Goal: Complete application form: Complete application form

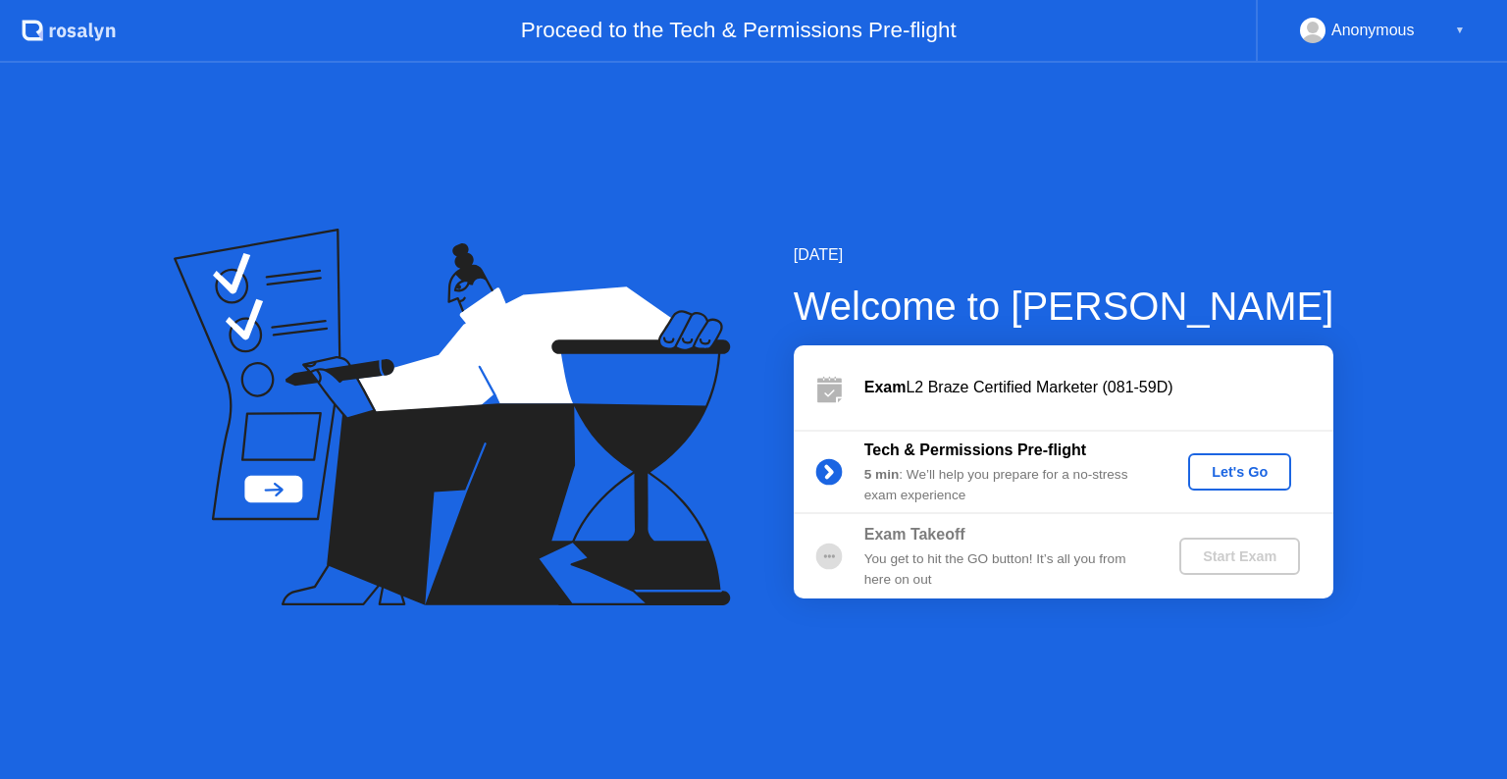
click at [1258, 456] on button "Let's Go" at bounding box center [1239, 471] width 103 height 37
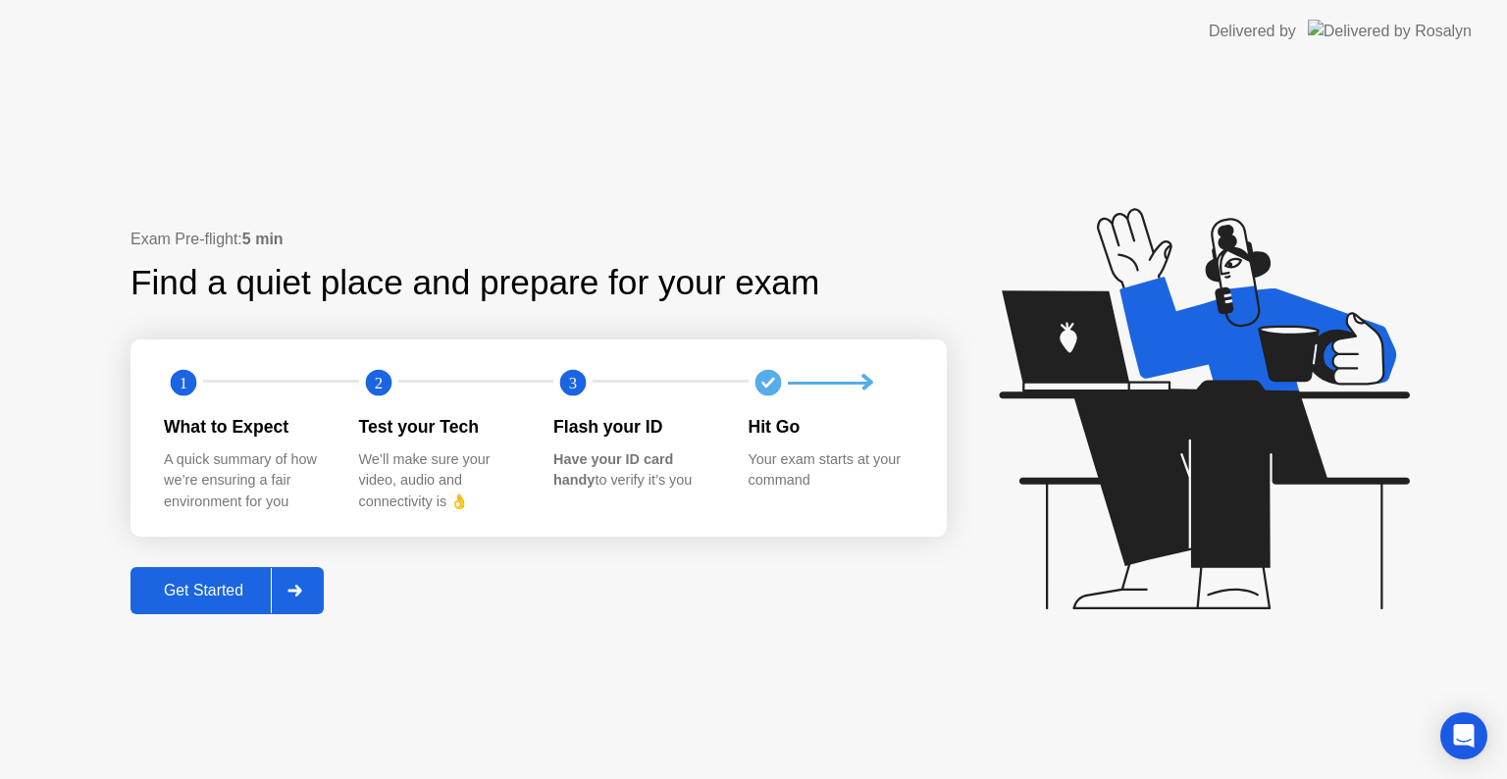
click at [172, 593] on div "Get Started" at bounding box center [203, 591] width 134 height 18
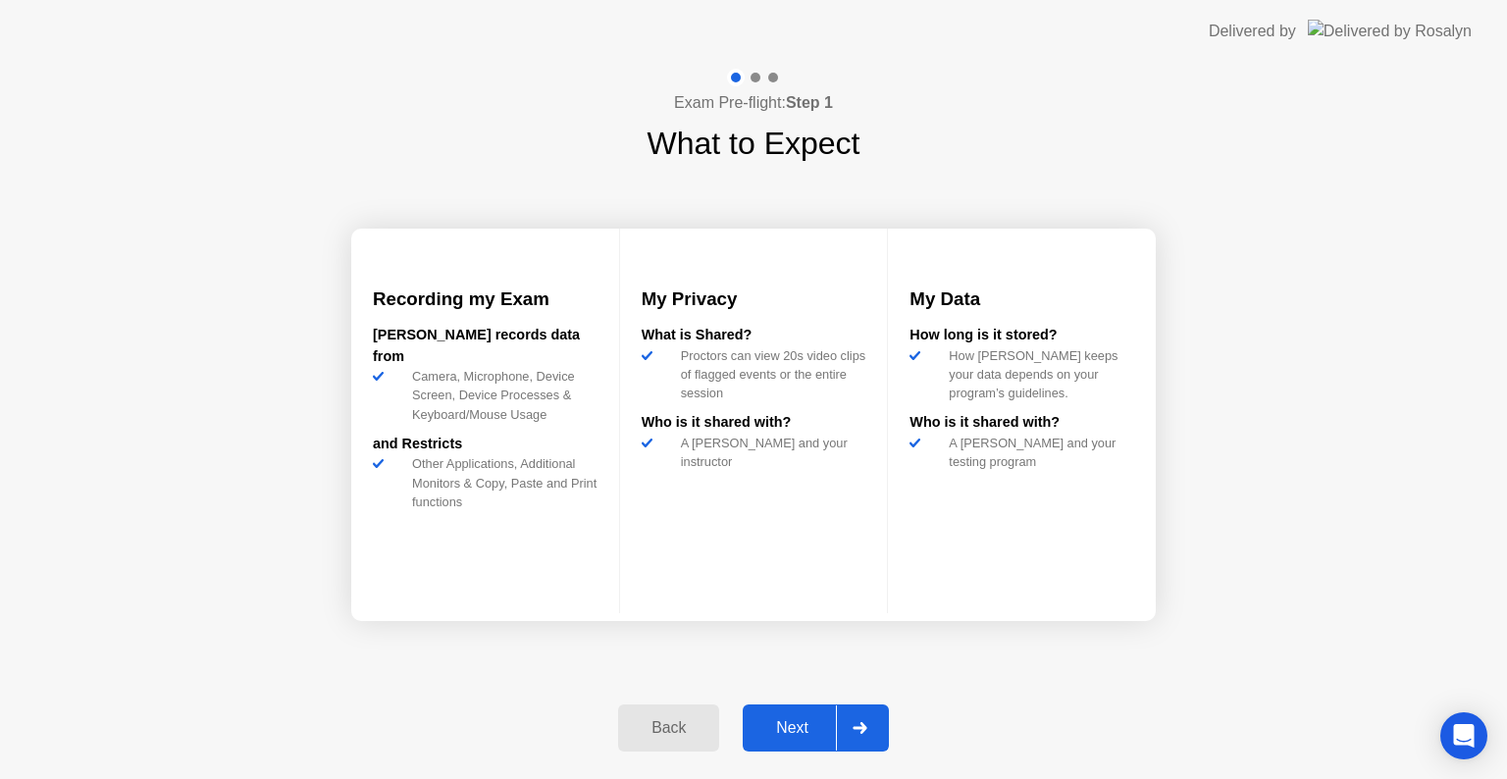
click at [801, 736] on div "Next" at bounding box center [792, 728] width 87 height 18
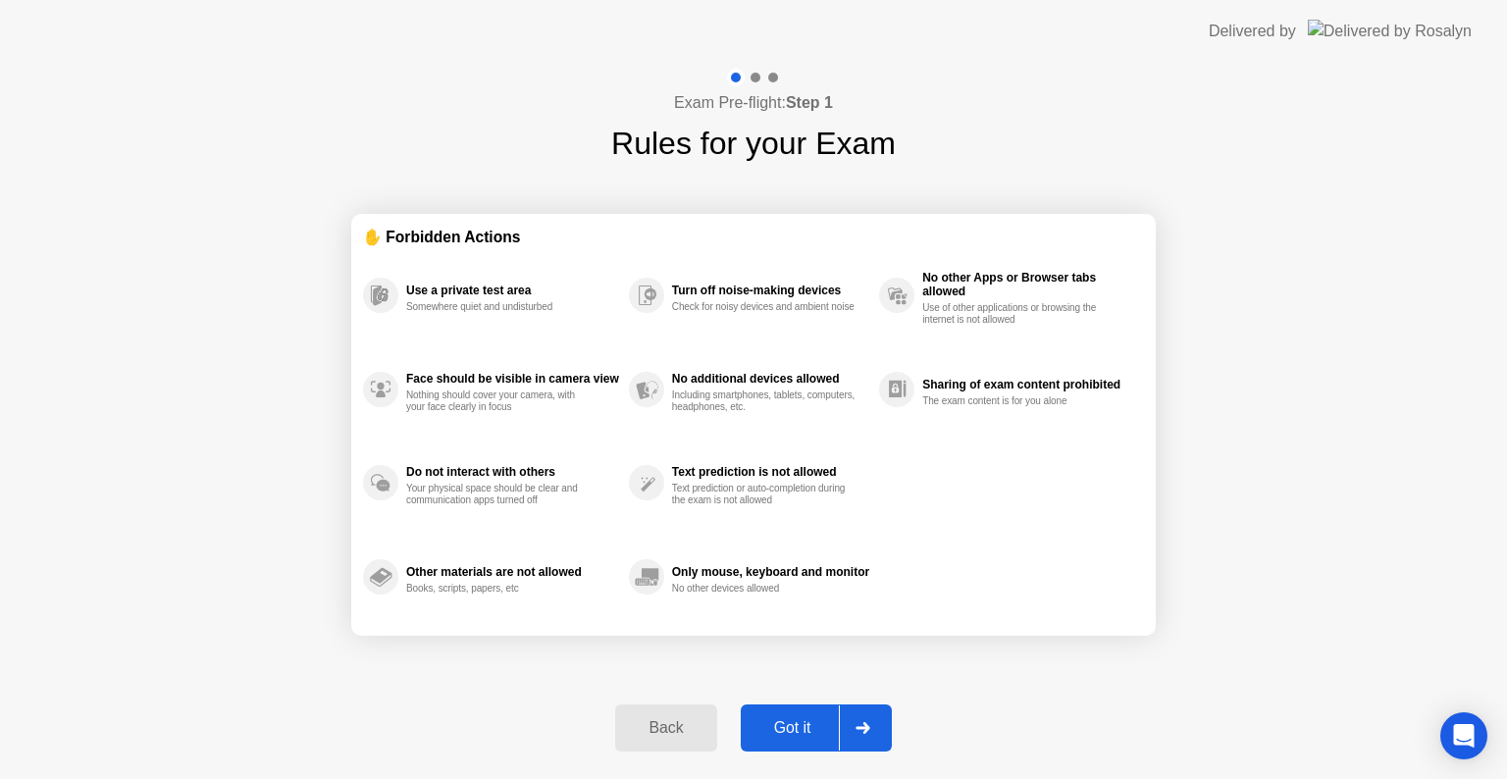
click at [809, 710] on button "Got it" at bounding box center [816, 728] width 151 height 47
select select "**********"
select select "*******"
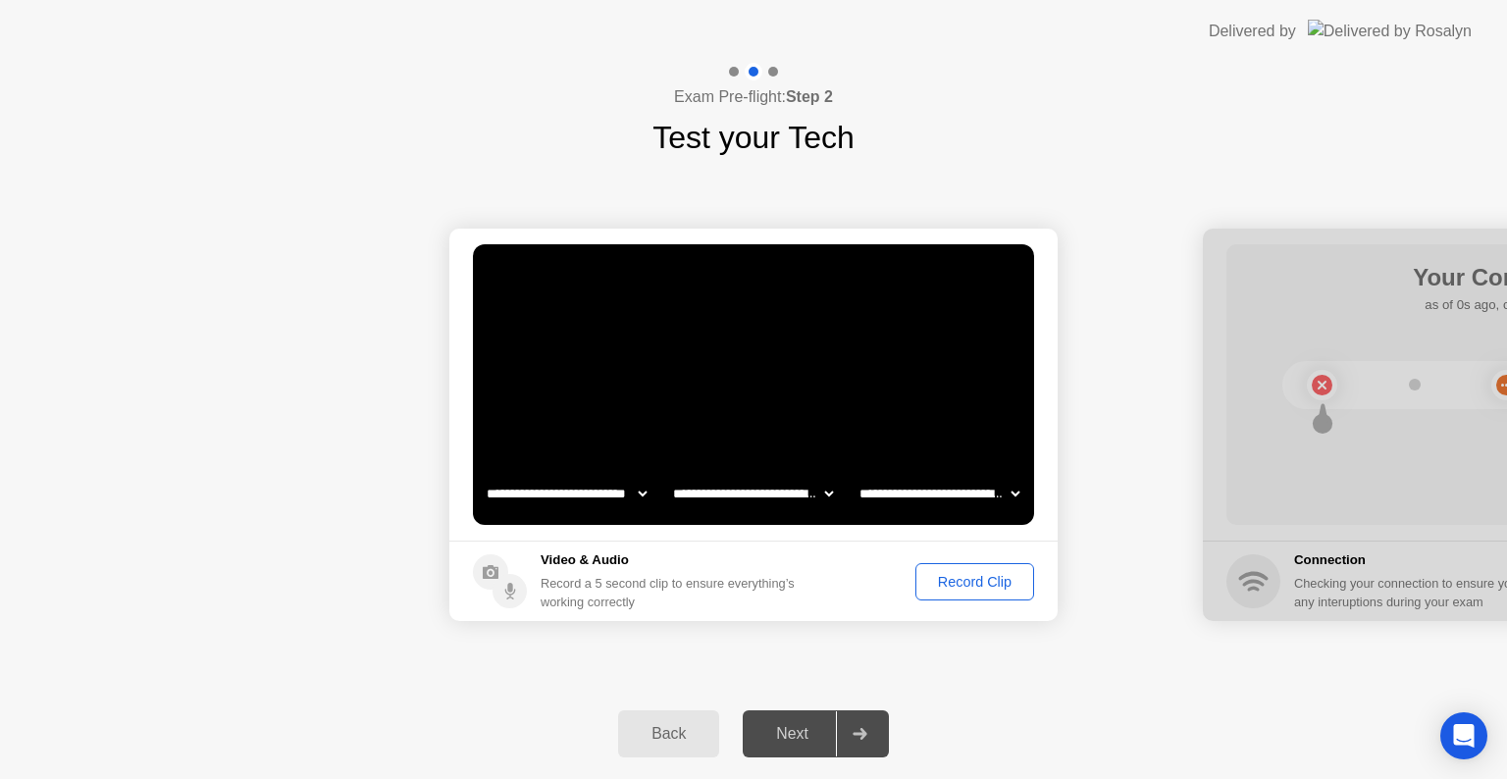
click at [983, 576] on div "Record Clip" at bounding box center [974, 582] width 105 height 16
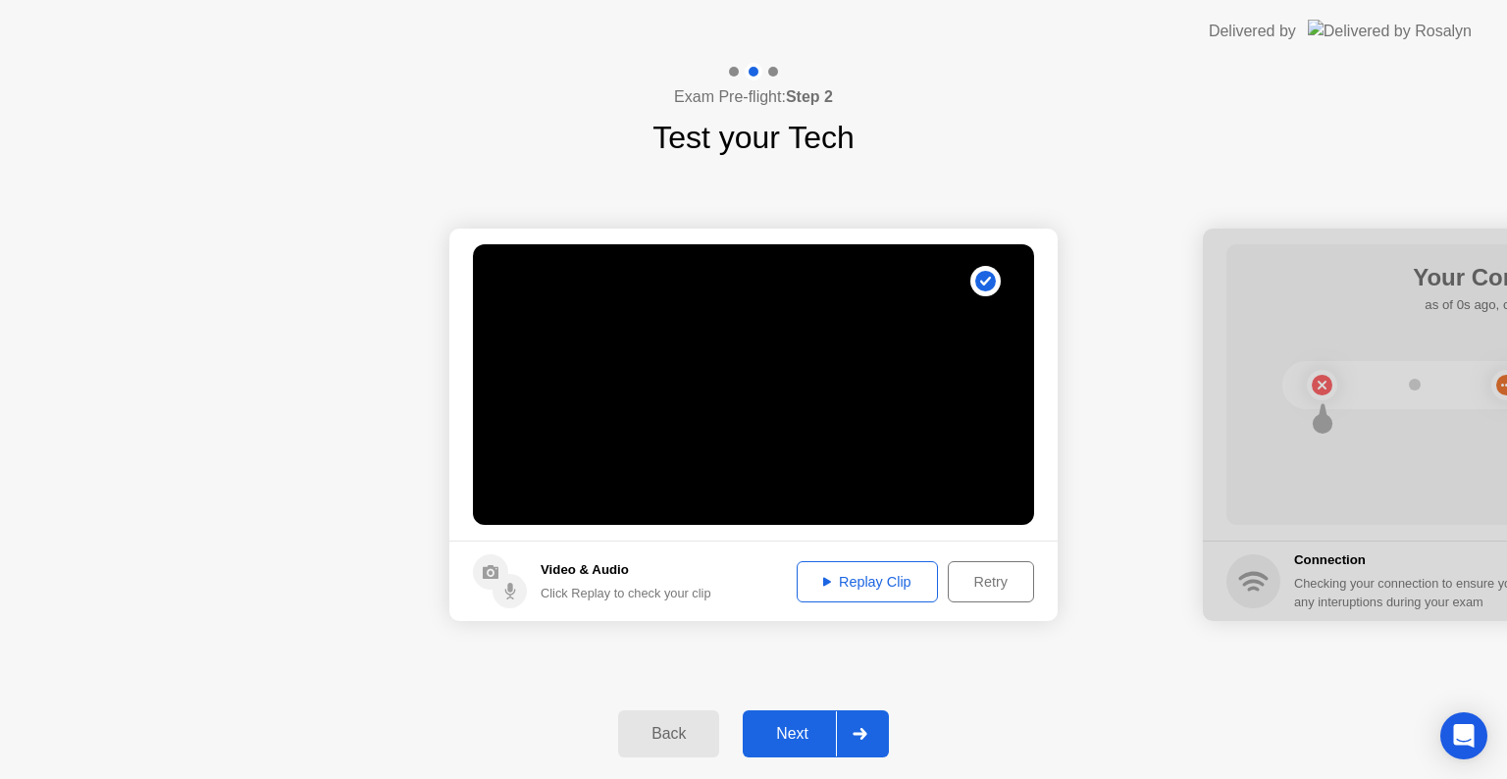
click at [786, 742] on div "Next" at bounding box center [792, 734] width 87 height 18
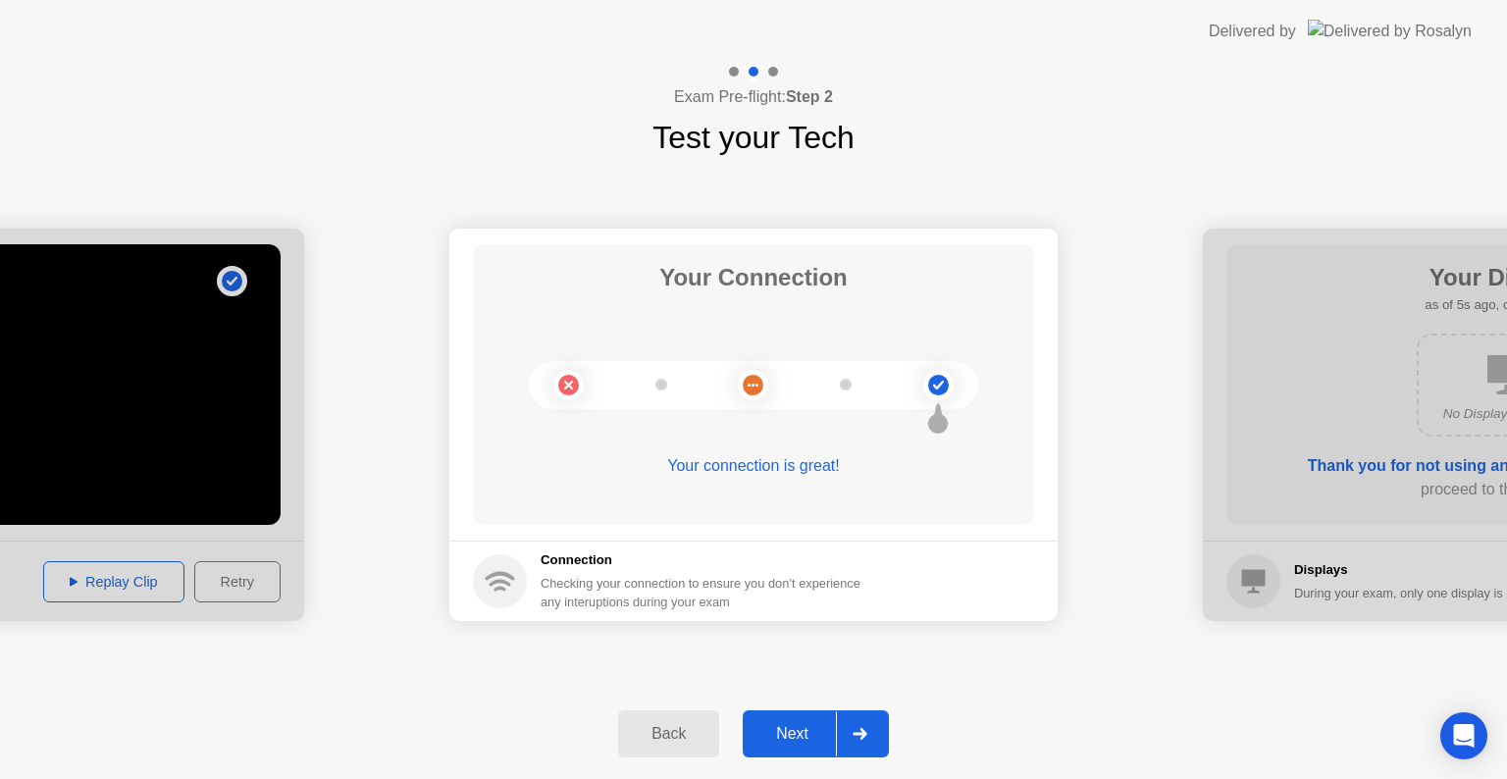
click at [798, 742] on div "Next" at bounding box center [792, 734] width 87 height 18
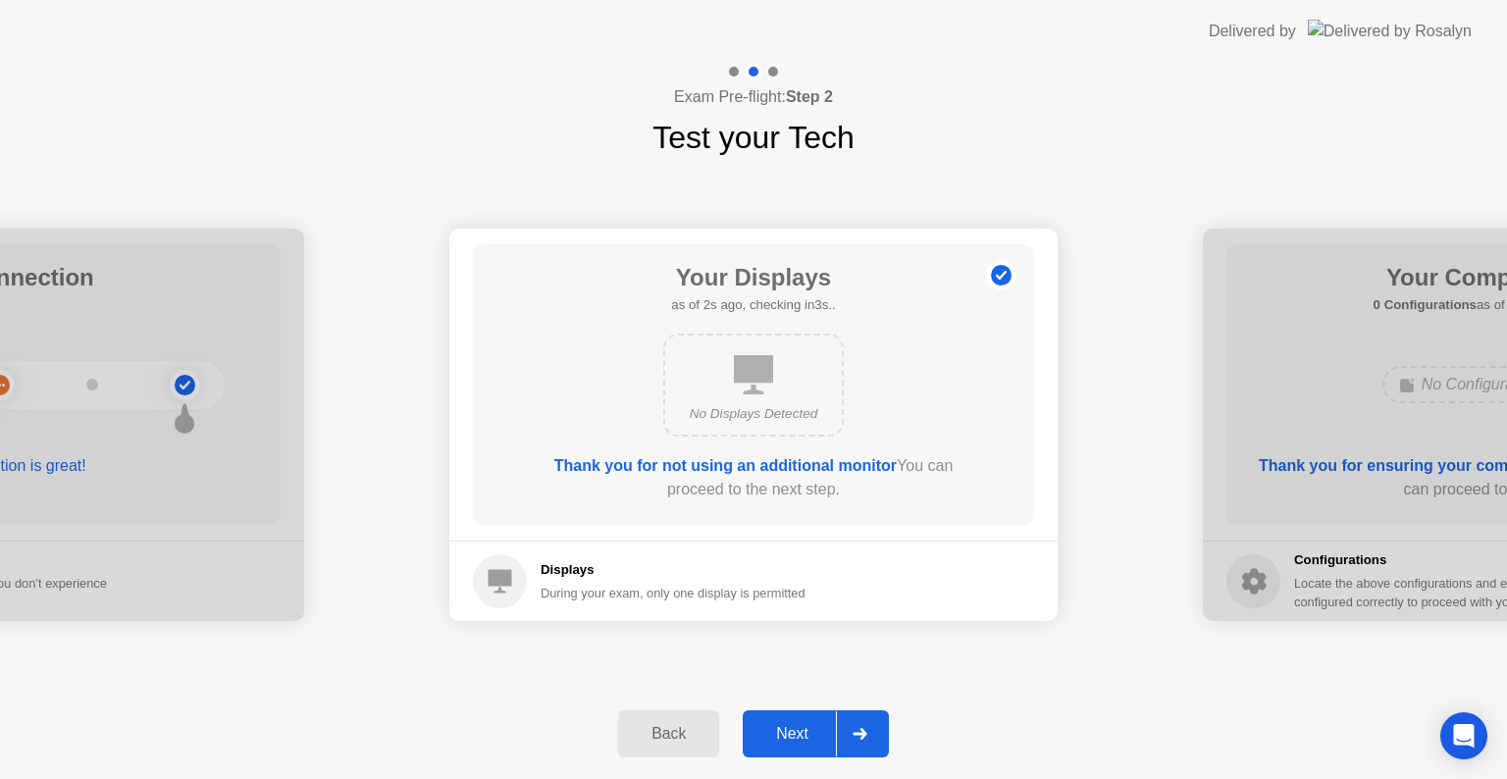
click at [797, 735] on div "Next" at bounding box center [792, 734] width 87 height 18
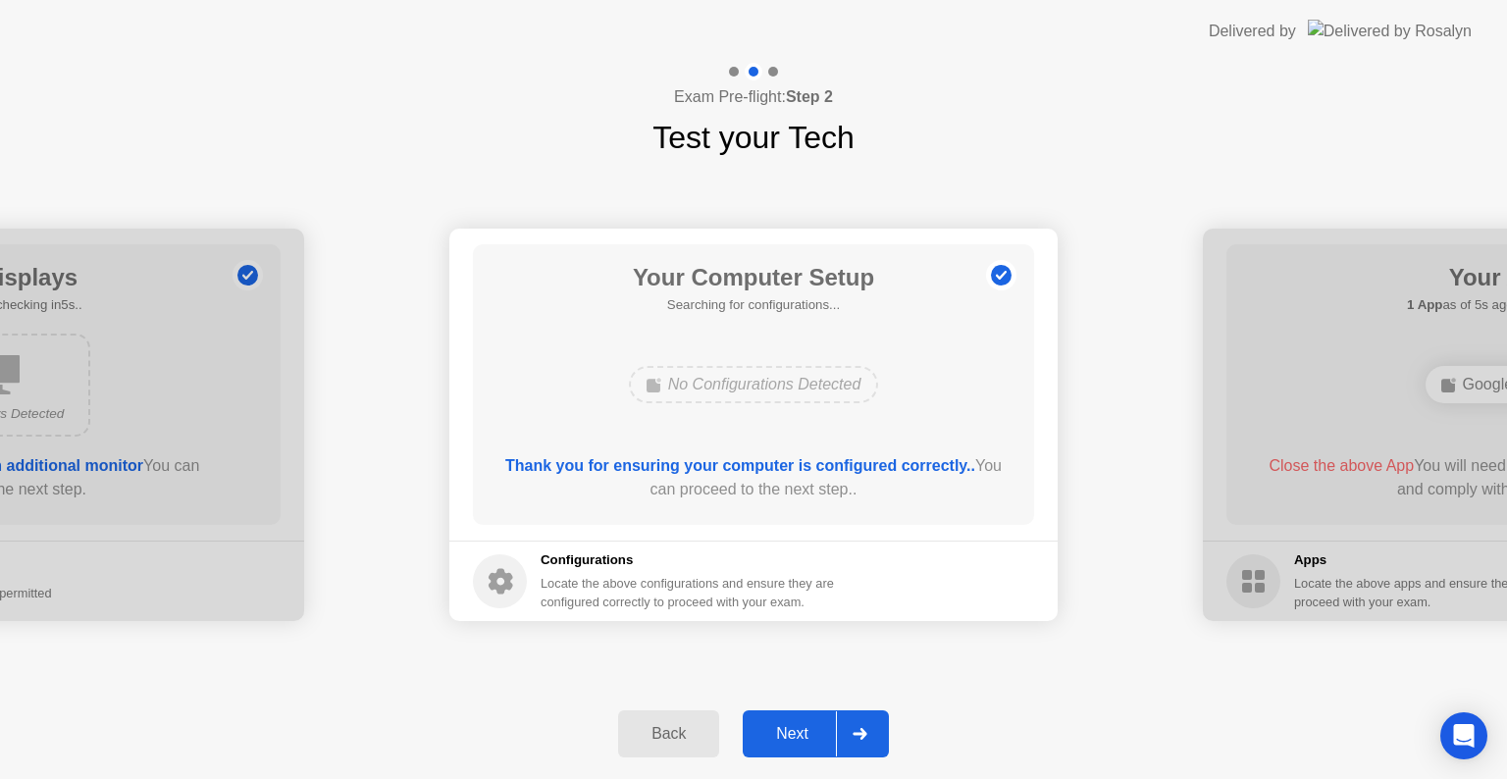
click at [797, 735] on div "Next" at bounding box center [792, 734] width 87 height 18
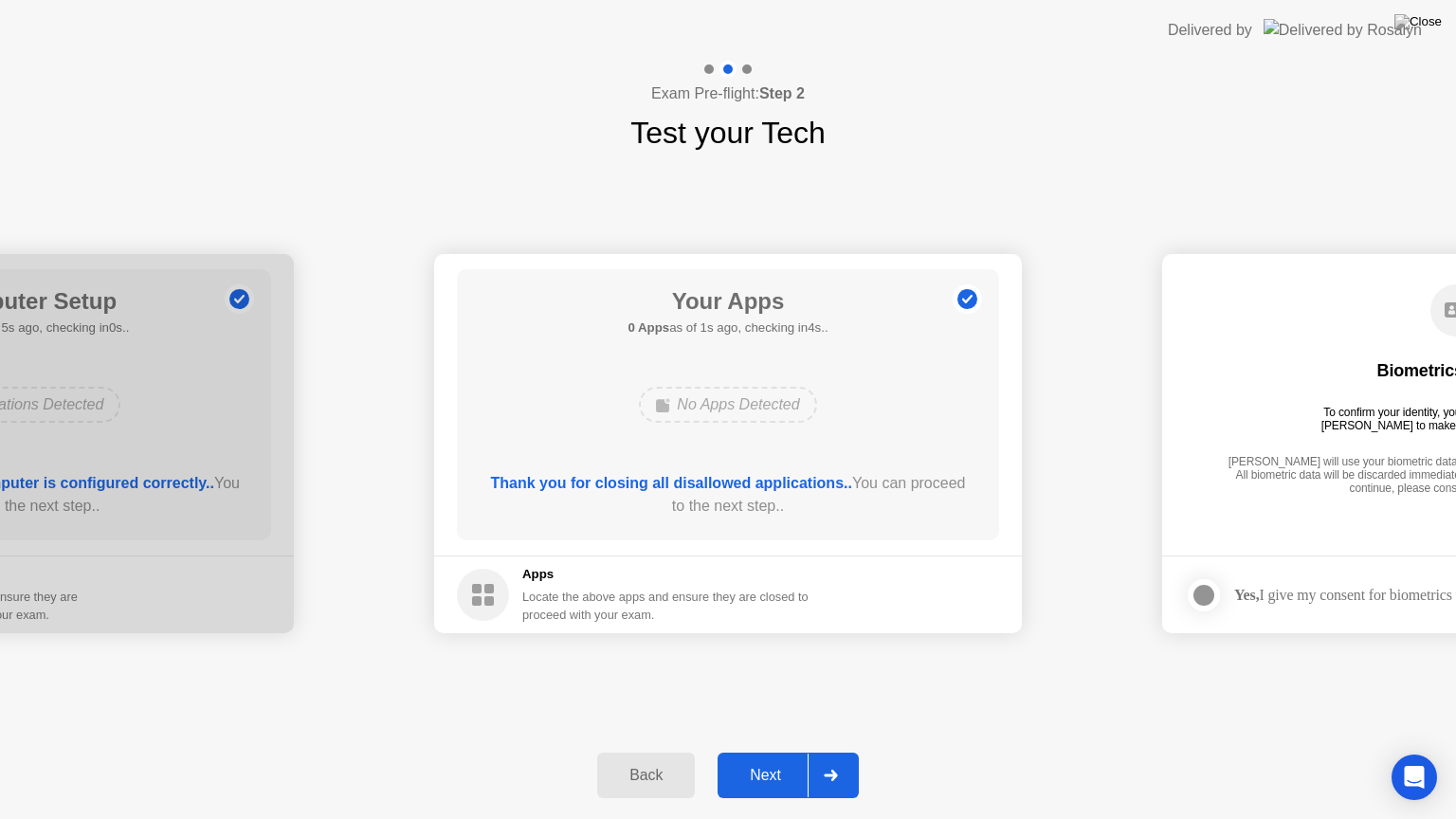
click at [747, 751] on div "Next" at bounding box center [765, 776] width 84 height 17
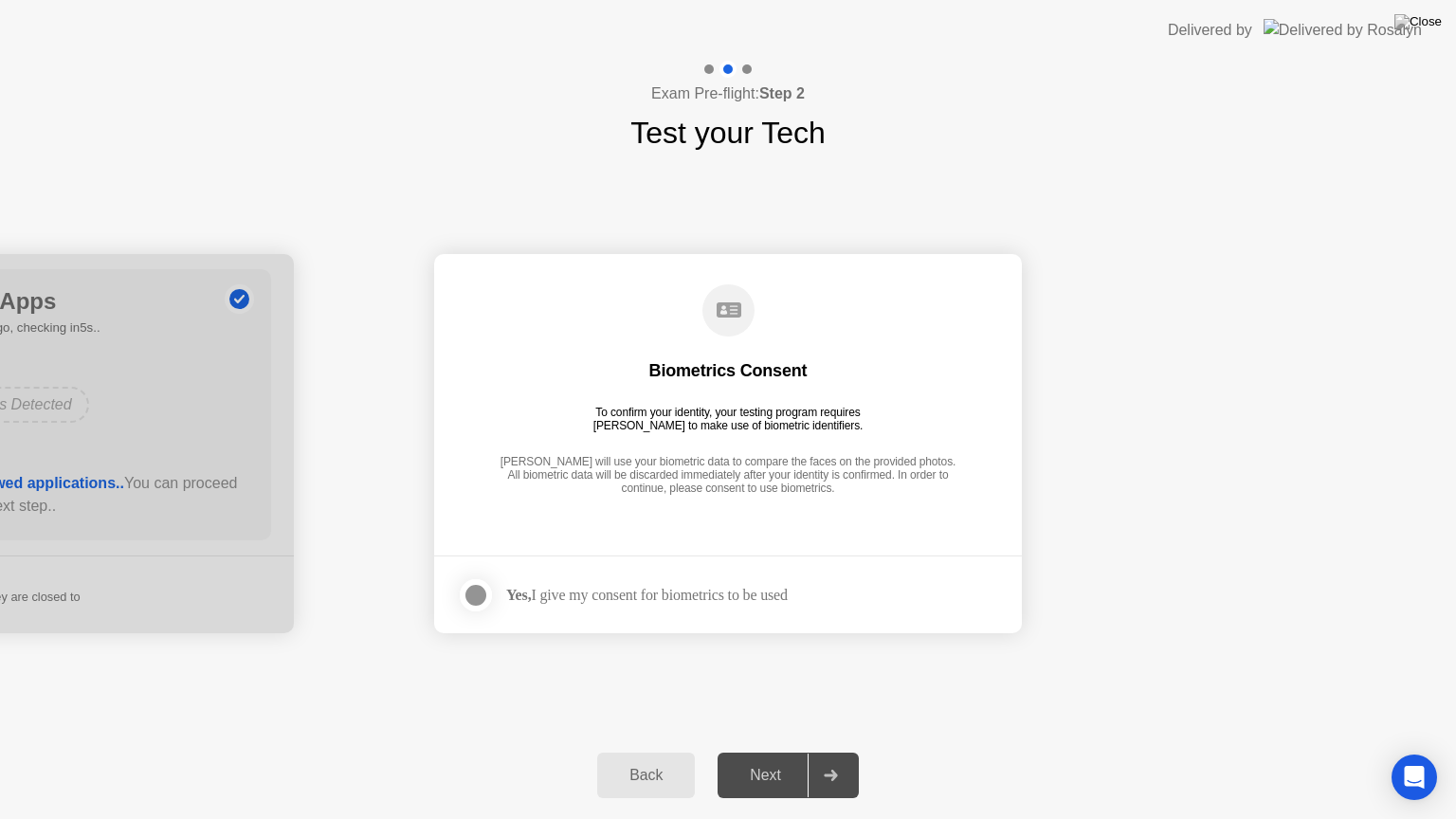
click at [480, 595] on div at bounding box center [476, 595] width 23 height 23
click at [779, 751] on div "Next" at bounding box center [765, 776] width 84 height 17
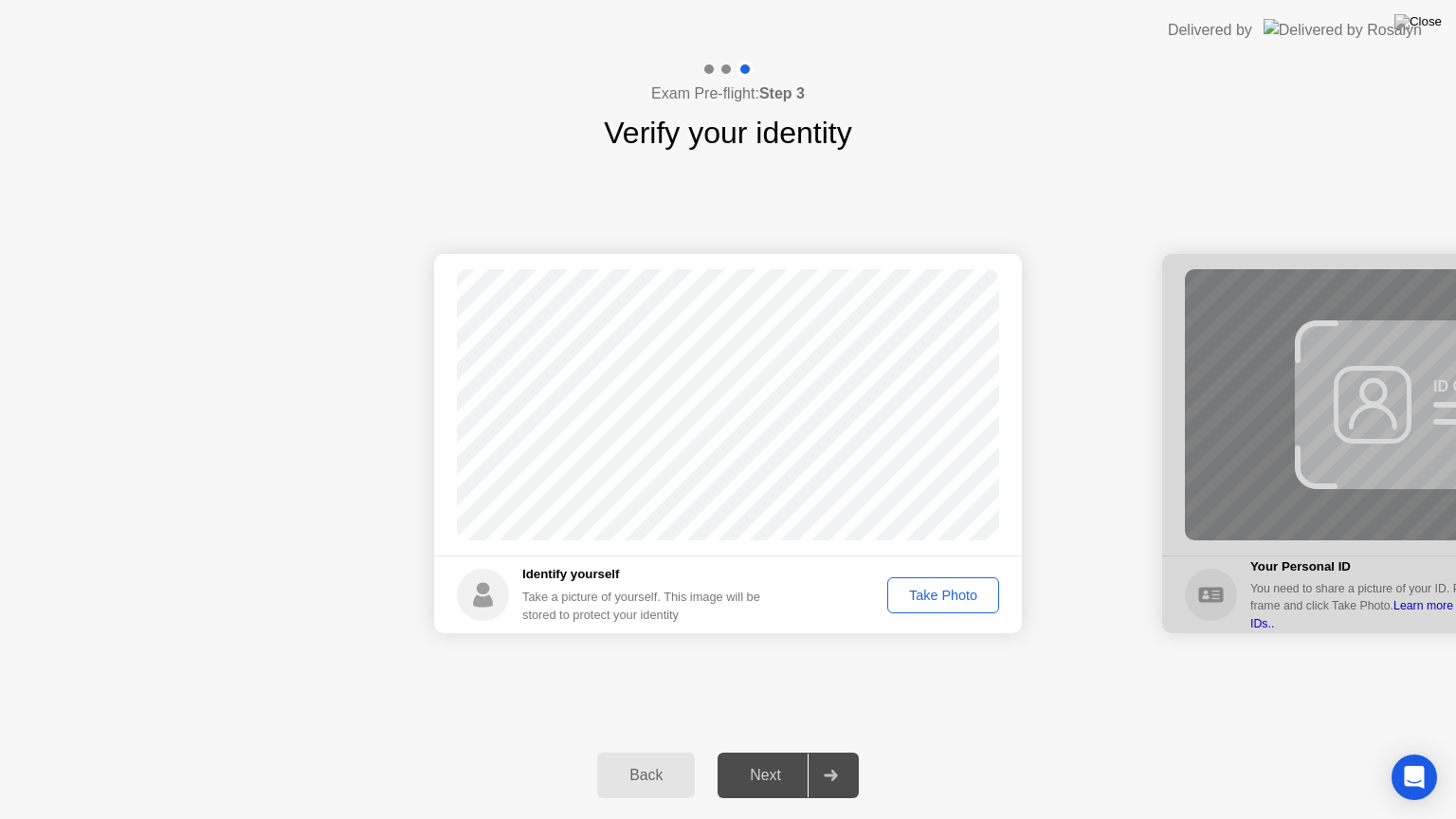
click at [944, 589] on div "Take Photo" at bounding box center [943, 595] width 99 height 15
click at [761, 751] on div "Next" at bounding box center [765, 776] width 84 height 17
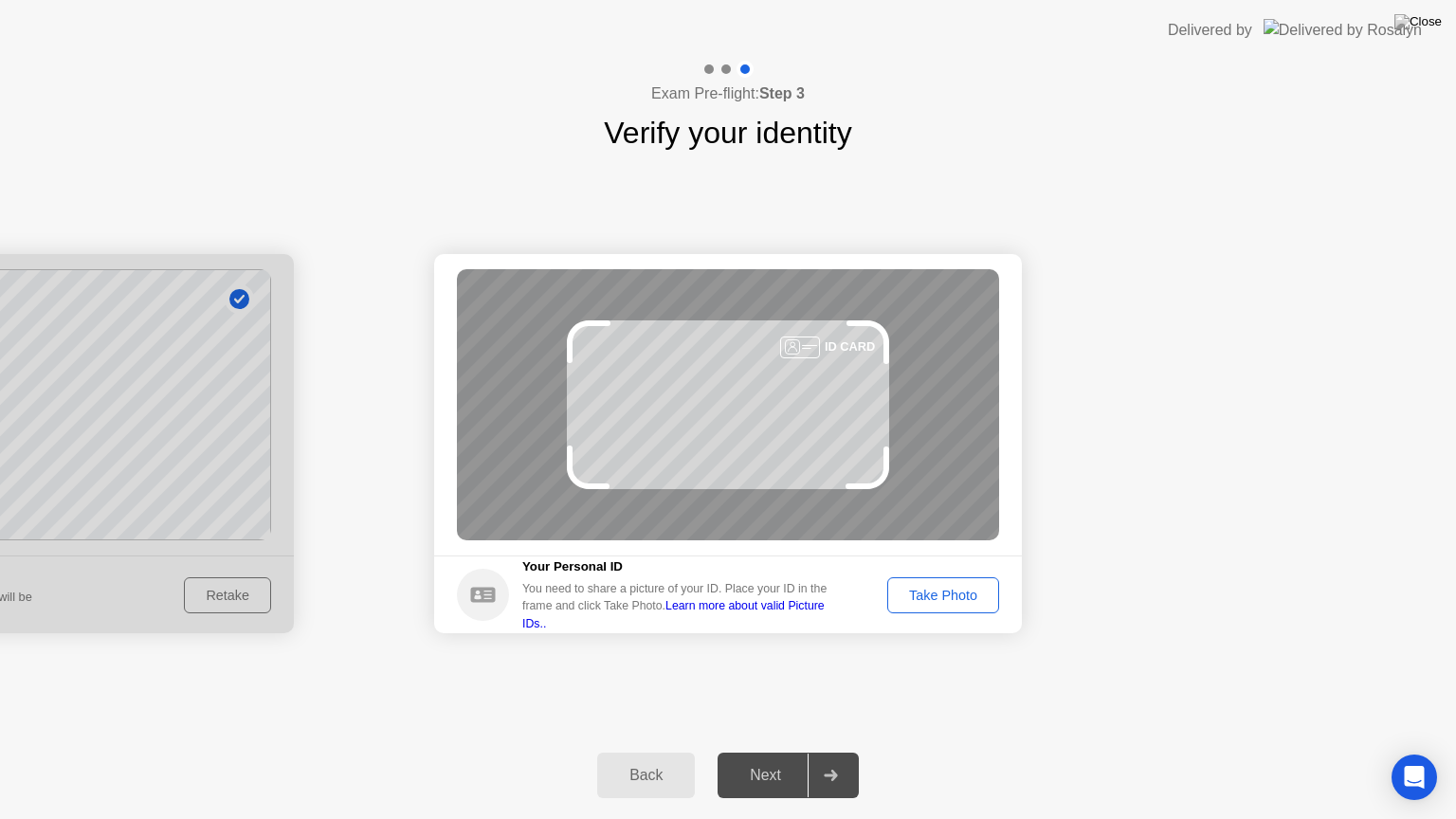
click at [948, 599] on div "Take Photo" at bounding box center [943, 595] width 99 height 15
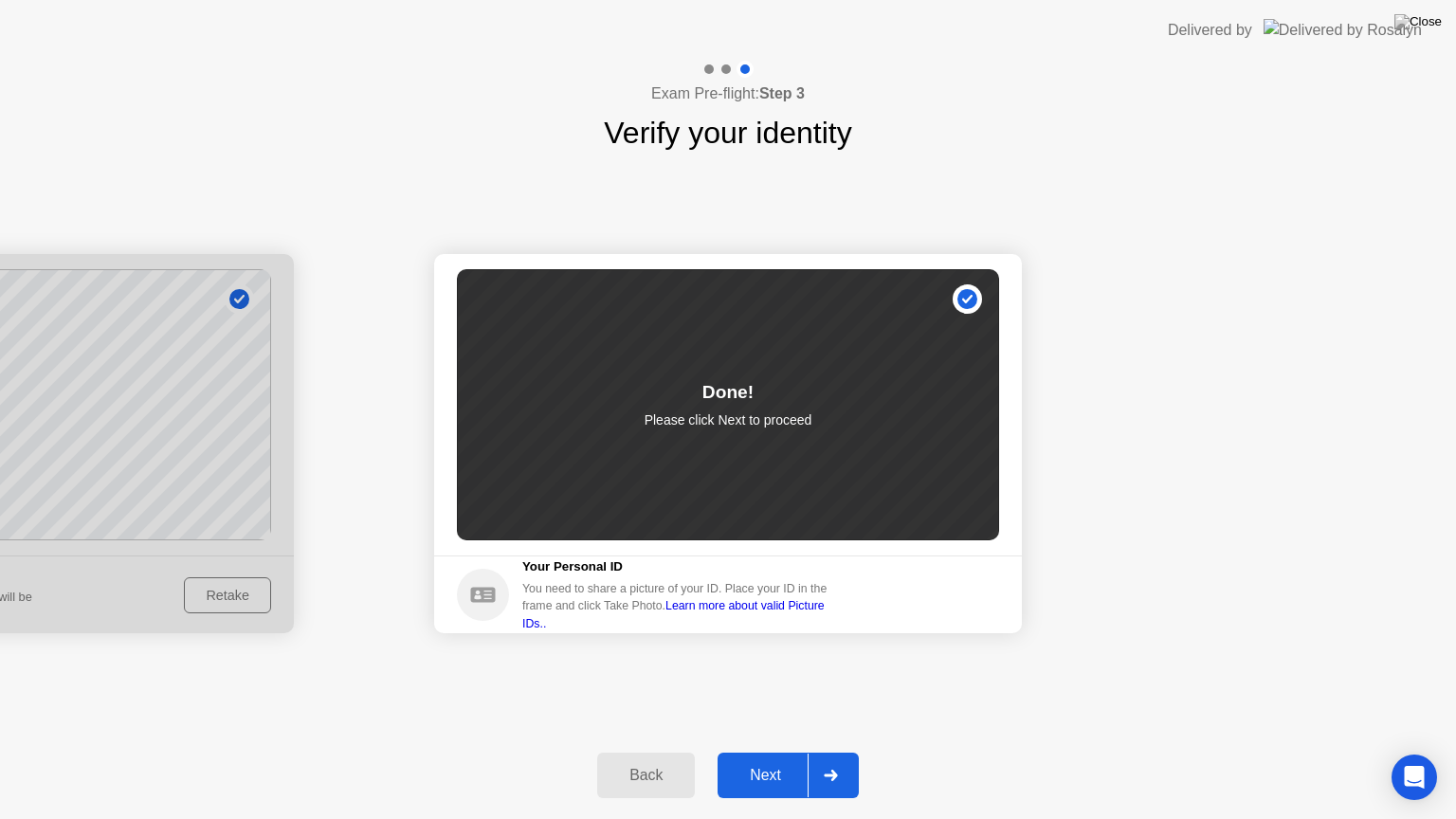
click at [782, 751] on div "Next" at bounding box center [765, 776] width 84 height 17
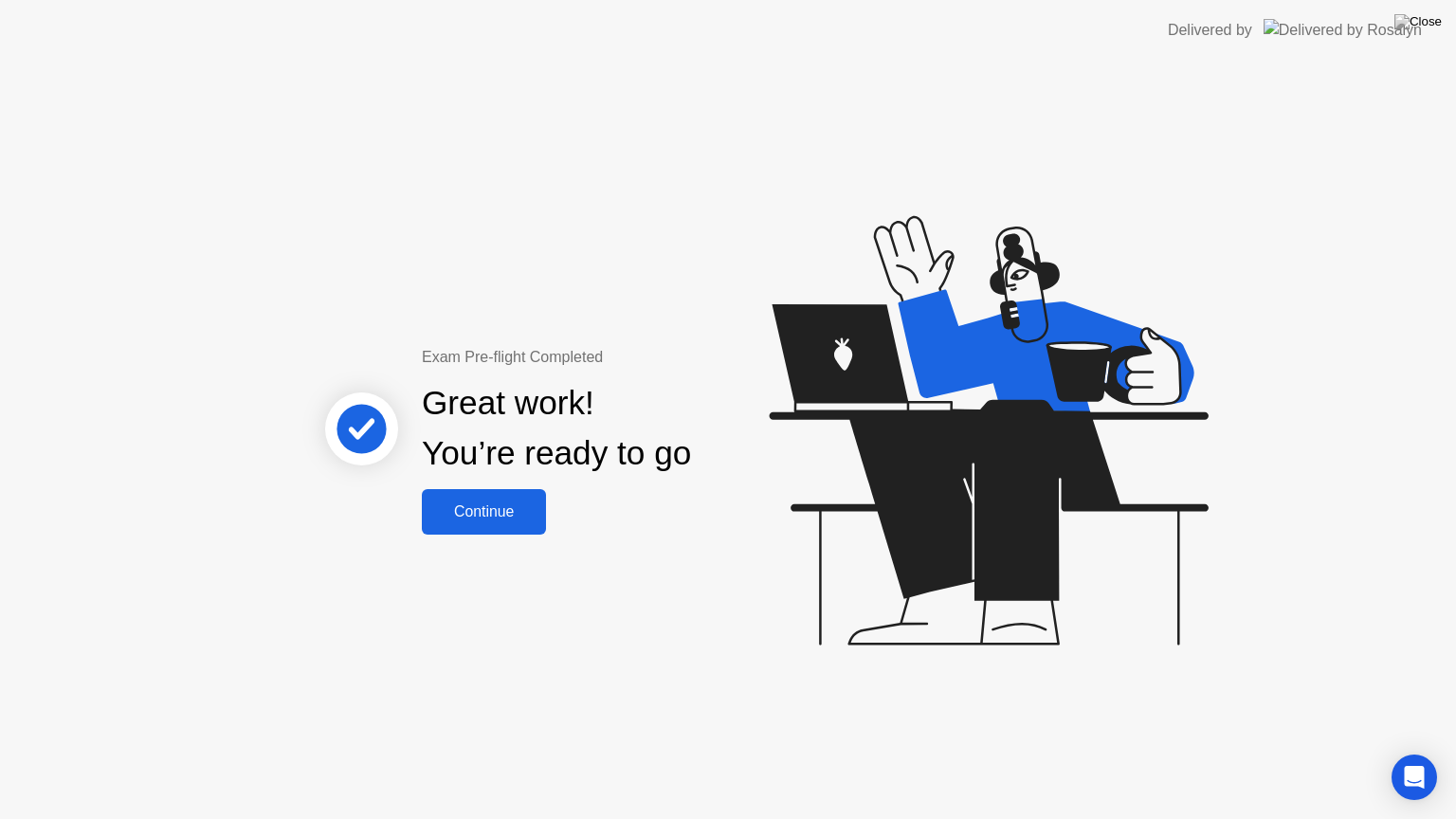
click at [470, 503] on div "Continue" at bounding box center [484, 512] width 113 height 17
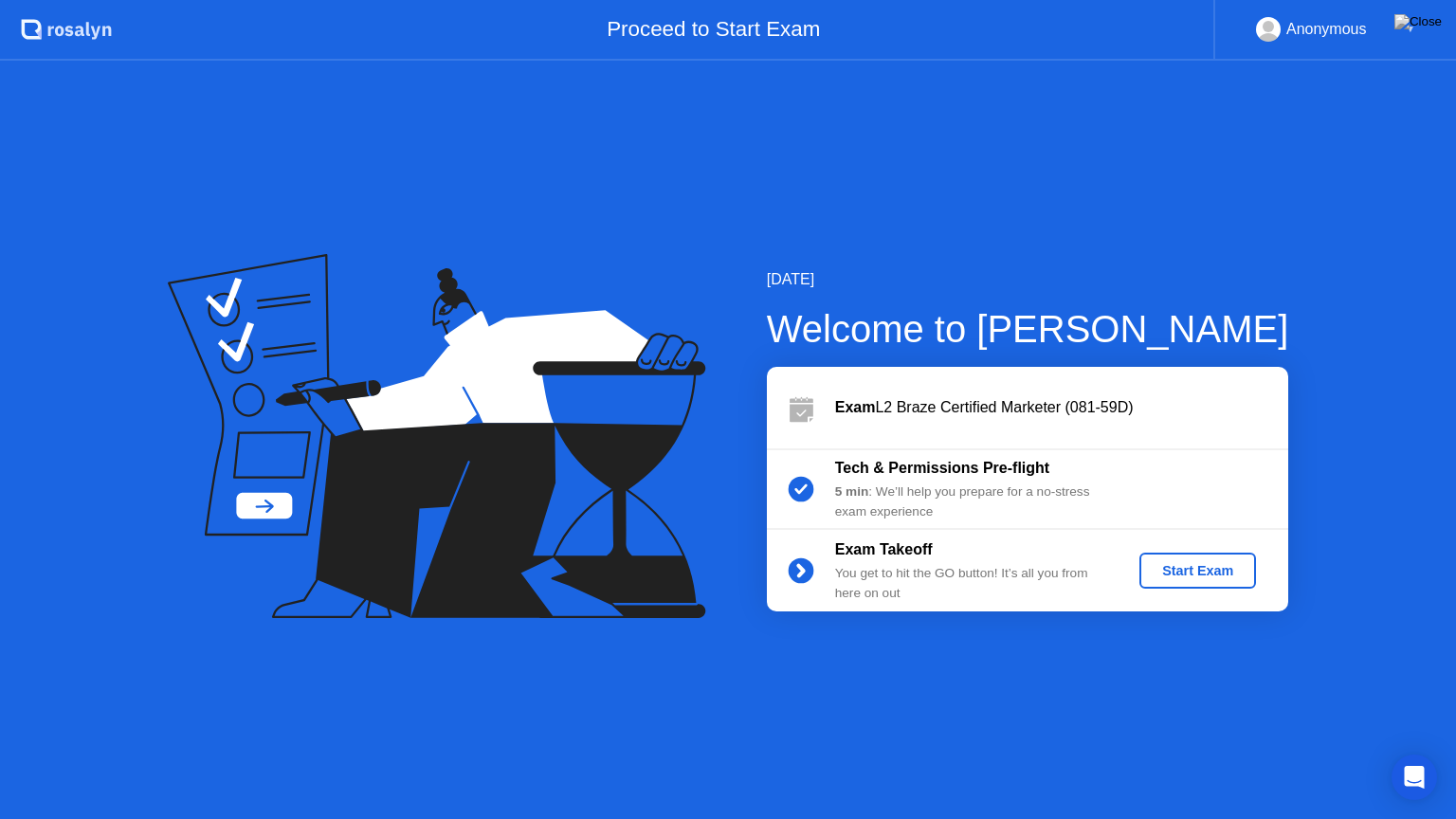
click at [1412, 739] on div "[DATE] Welcome to [PERSON_NAME] Exam L2 Braze Certified Marketer (081-59D) Tech…" at bounding box center [728, 439] width 1456 height 758
click at [1209, 572] on div "Start Exam" at bounding box center [1197, 571] width 101 height 15
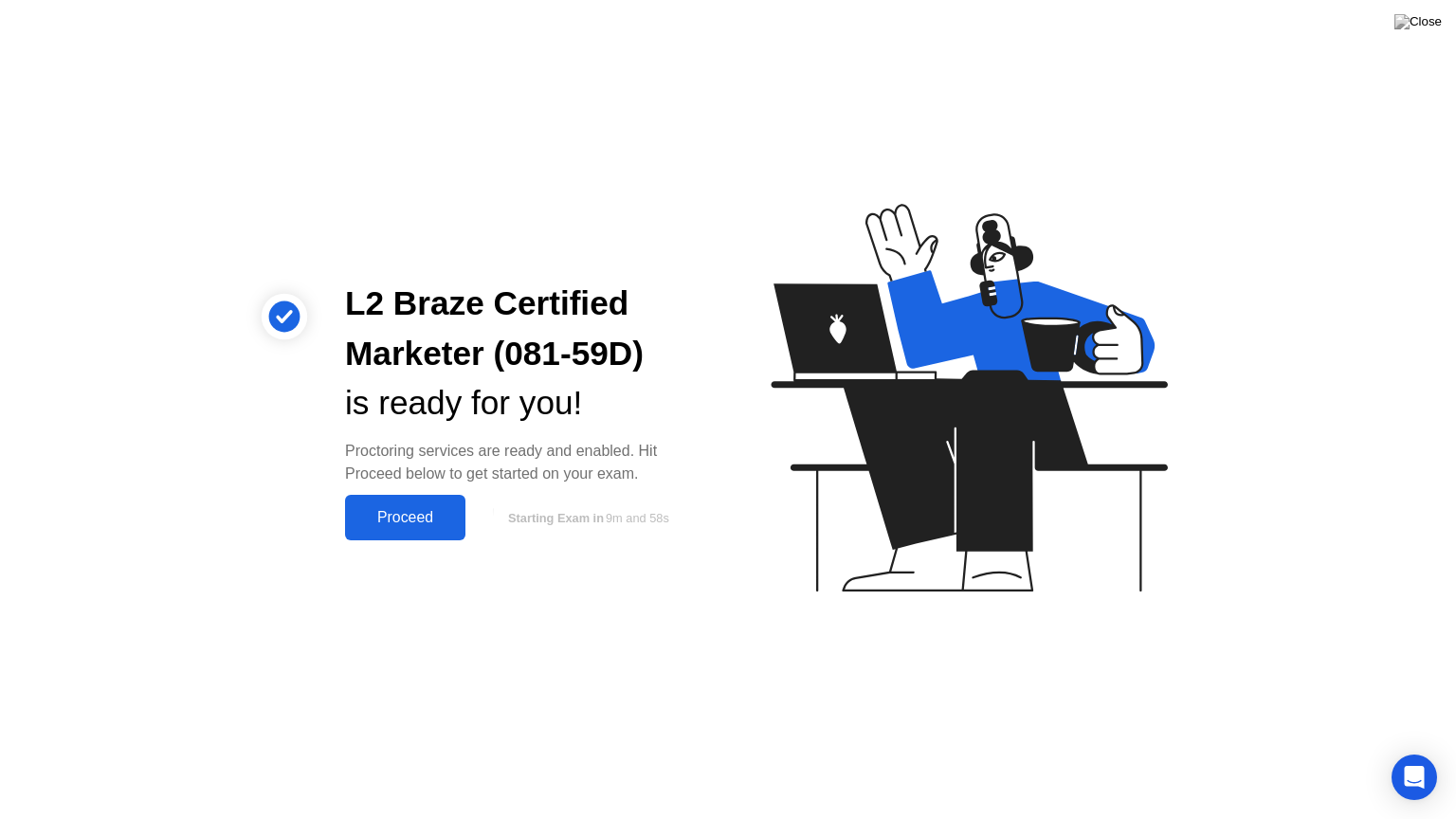
click at [365, 520] on div "Proceed" at bounding box center [405, 518] width 109 height 17
